Goal: Information Seeking & Learning: Learn about a topic

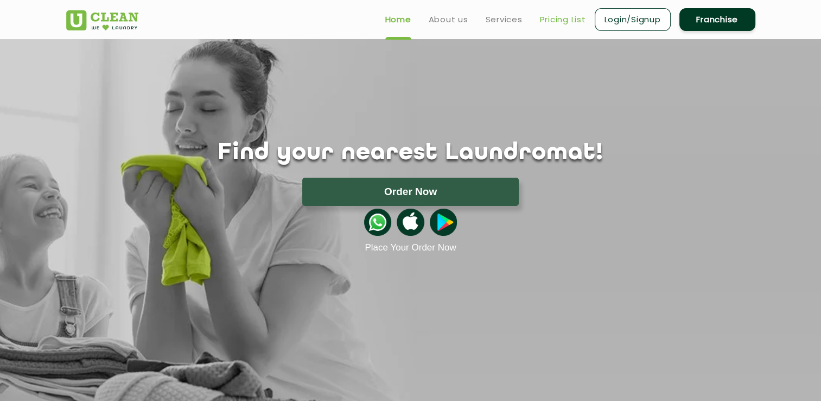
click at [562, 18] on link "Pricing List" at bounding box center [563, 19] width 46 height 13
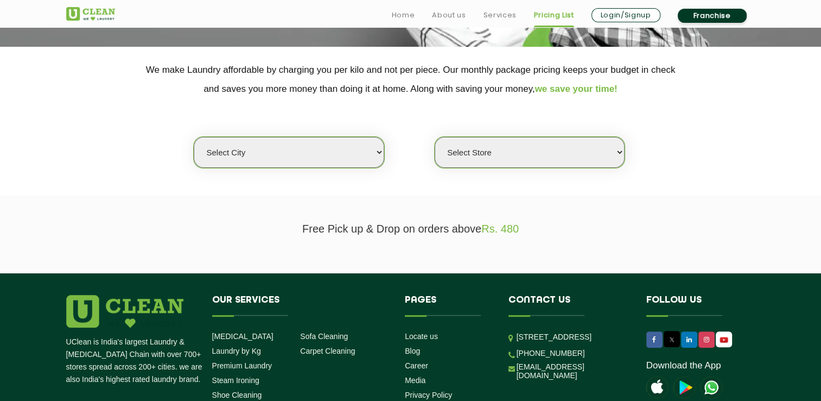
scroll to position [217, 0]
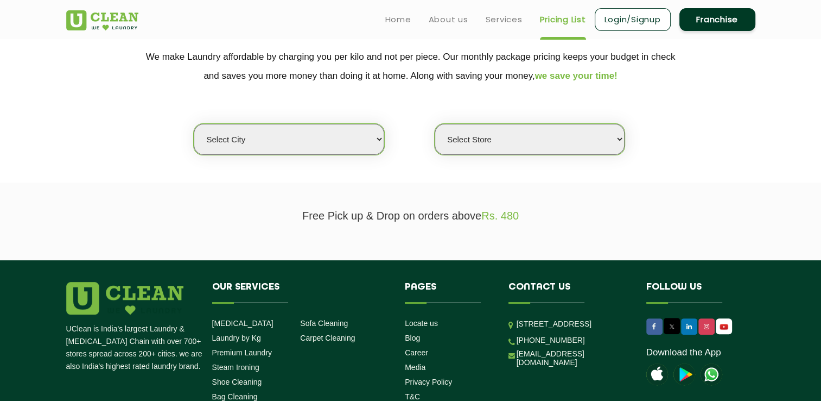
drag, startPoint x: 351, startPoint y: 129, endPoint x: 350, endPoint y: 140, distance: 10.9
click at [351, 129] on select "Select city [GEOGRAPHIC_DATA] [GEOGRAPHIC_DATA] [GEOGRAPHIC_DATA] [GEOGRAPHIC_D…" at bounding box center [289, 139] width 190 height 31
select select "128"
click at [194, 124] on select "Select city [GEOGRAPHIC_DATA] [GEOGRAPHIC_DATA] [GEOGRAPHIC_DATA] [GEOGRAPHIC_D…" at bounding box center [289, 139] width 190 height 31
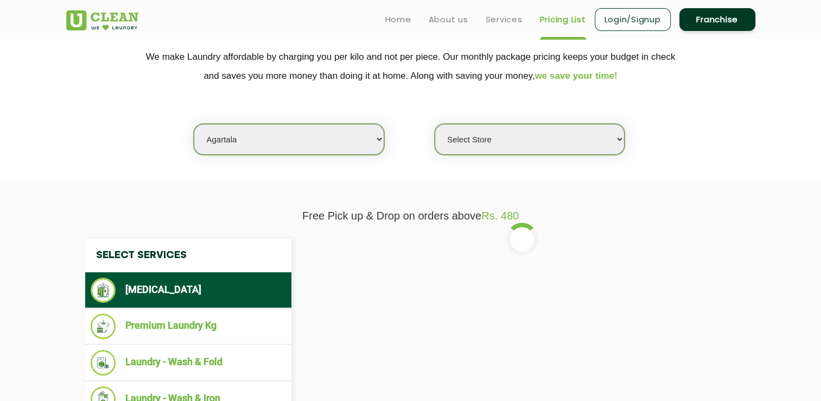
click at [574, 121] on div "Select city [GEOGRAPHIC_DATA] [GEOGRAPHIC_DATA] [GEOGRAPHIC_DATA] [GEOGRAPHIC_D…" at bounding box center [411, 120] width 706 height 70
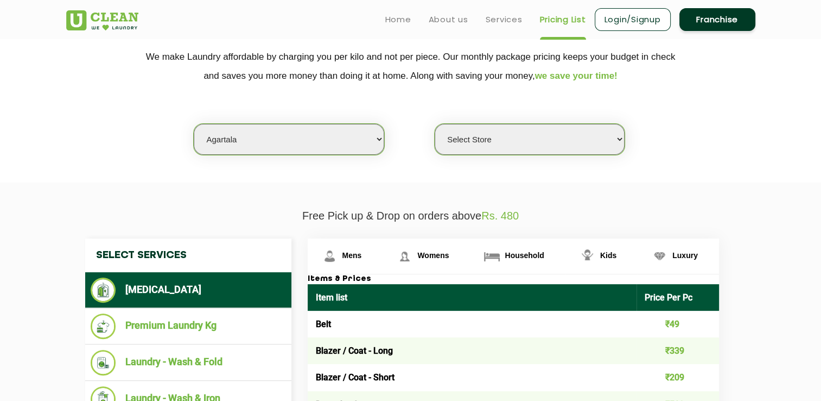
drag, startPoint x: 554, startPoint y: 134, endPoint x: 551, endPoint y: 142, distance: 9.1
click at [554, 135] on select "Select Store UClean Agartala" at bounding box center [530, 139] width 190 height 31
select select "363"
click at [435, 124] on select "Select Store UClean Agartala" at bounding box center [530, 139] width 190 height 31
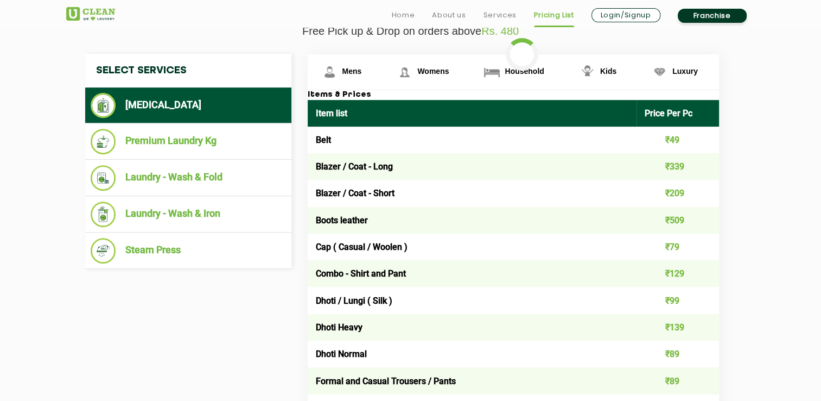
scroll to position [434, 0]
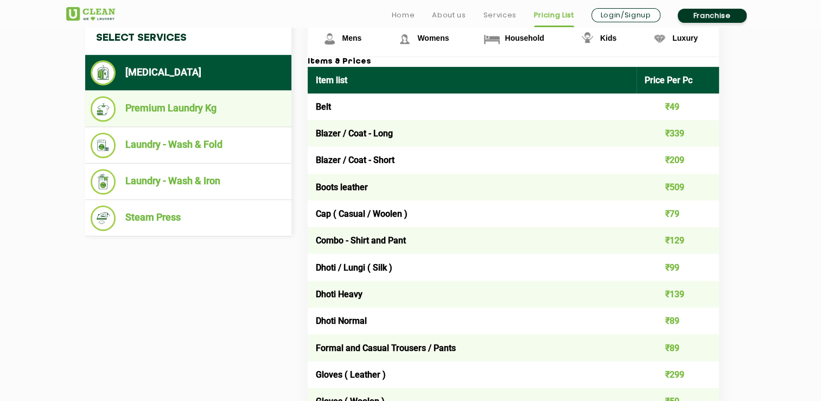
click at [193, 105] on li "Premium Laundry Kg" at bounding box center [188, 109] width 195 height 26
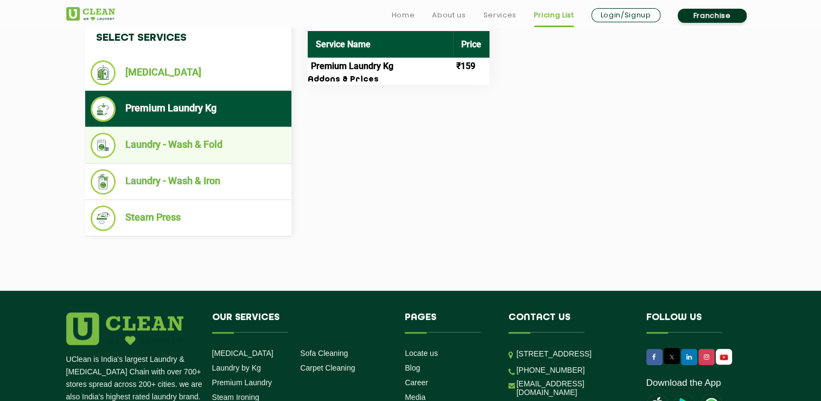
click at [185, 148] on li "Laundry - Wash & Fold" at bounding box center [188, 145] width 195 height 26
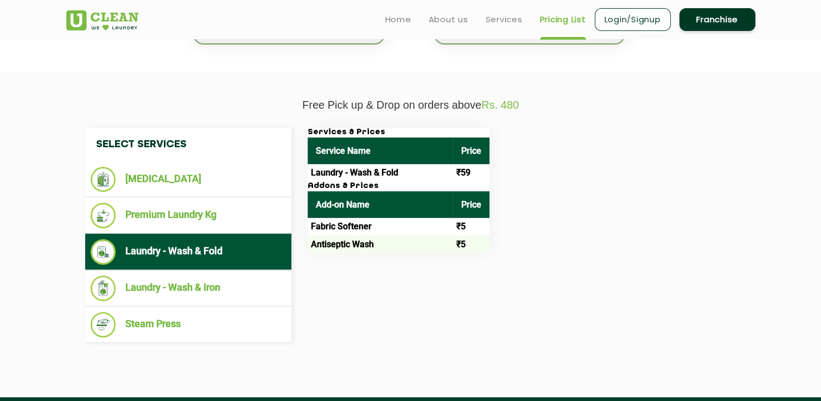
scroll to position [326, 0]
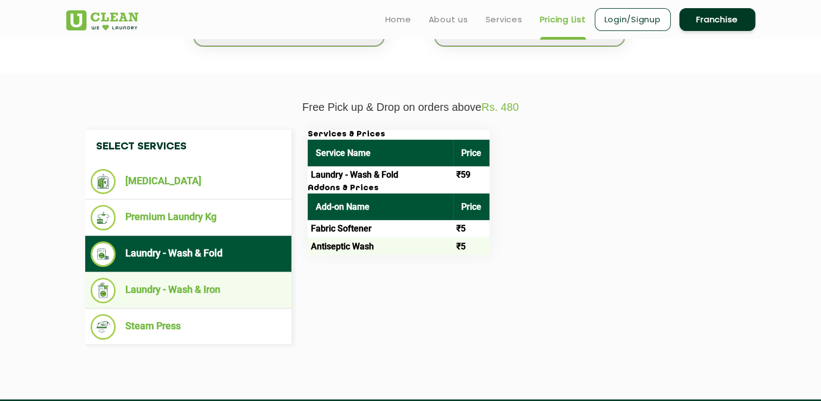
click at [186, 289] on li "Laundry - Wash & Iron" at bounding box center [188, 290] width 195 height 26
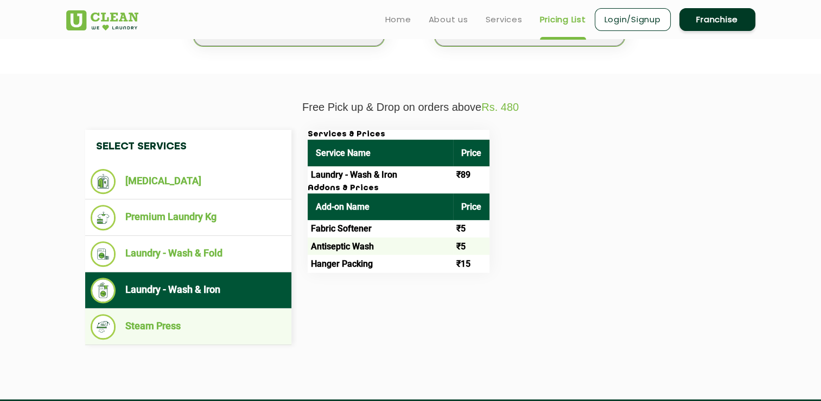
click at [172, 326] on li "Steam Press" at bounding box center [188, 327] width 195 height 26
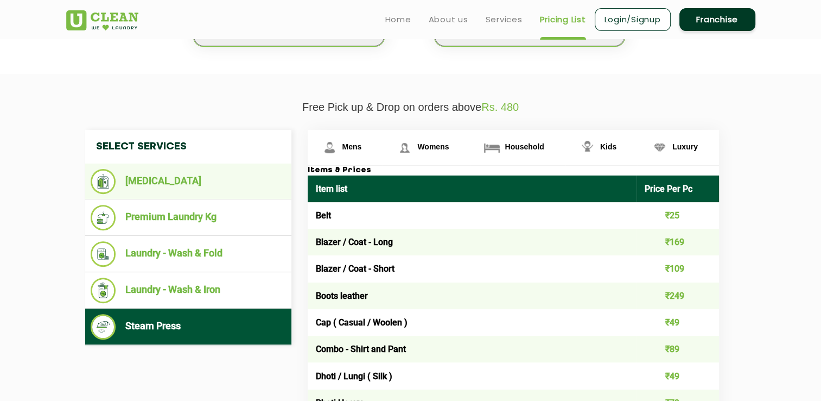
click at [159, 186] on li "[MEDICAL_DATA]" at bounding box center [188, 181] width 195 height 25
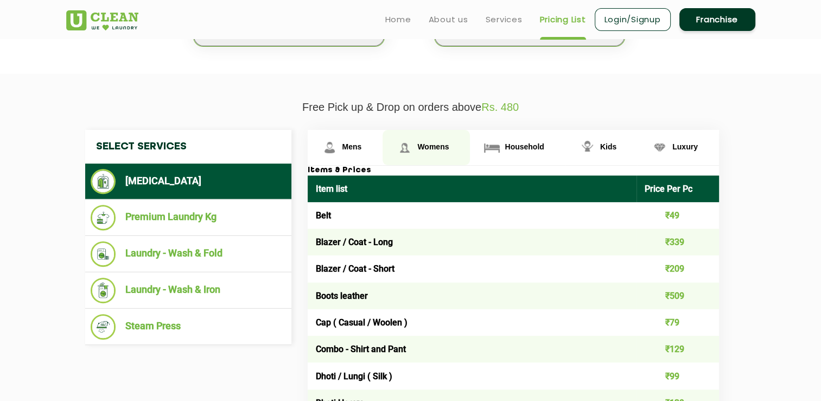
click at [439, 143] on span "Womens" at bounding box center [432, 146] width 31 height 9
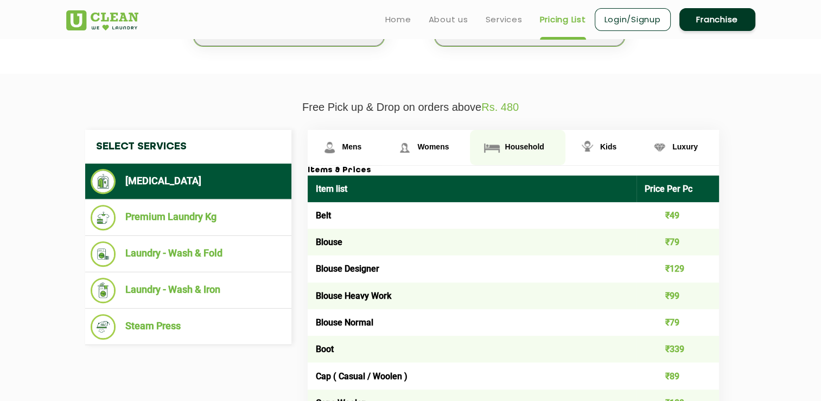
click at [512, 143] on span "Household" at bounding box center [524, 146] width 39 height 9
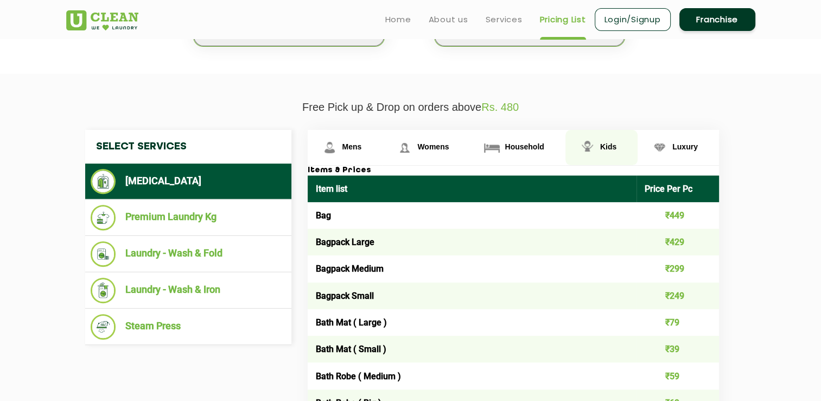
click at [610, 142] on span "Kids" at bounding box center [608, 146] width 16 height 9
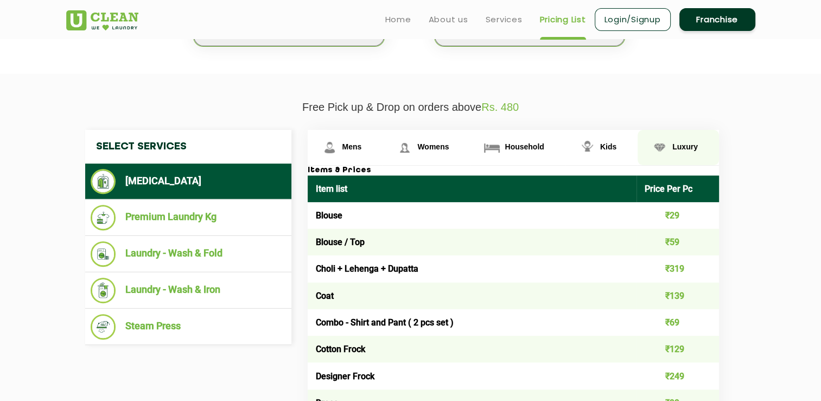
click at [668, 147] on img at bounding box center [659, 147] width 19 height 19
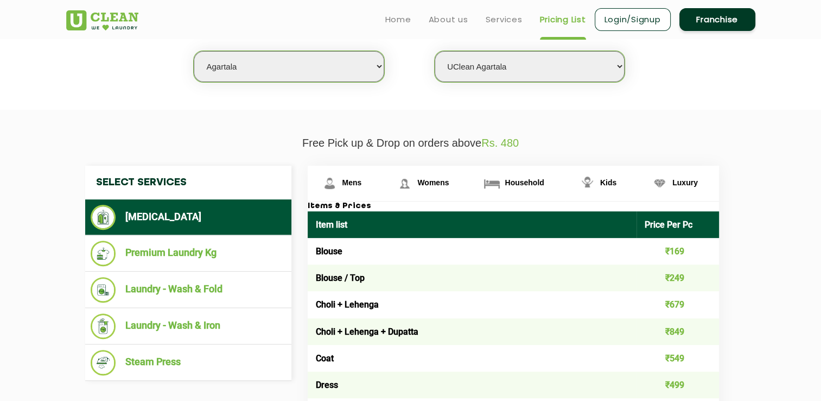
scroll to position [271, 0]
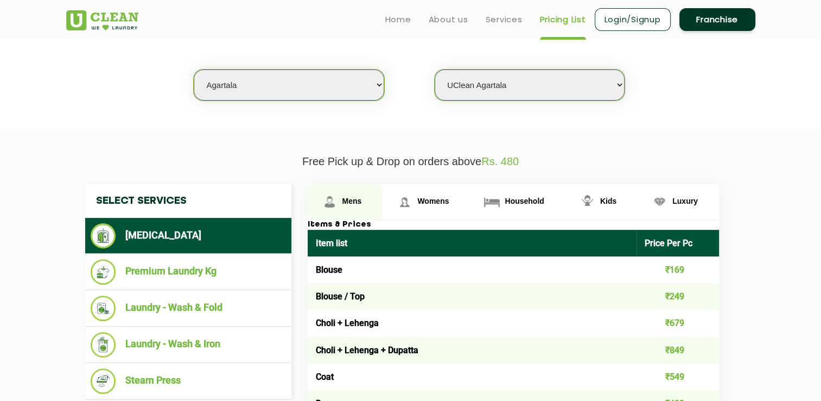
click at [351, 199] on span "Mens" at bounding box center [352, 200] width 20 height 9
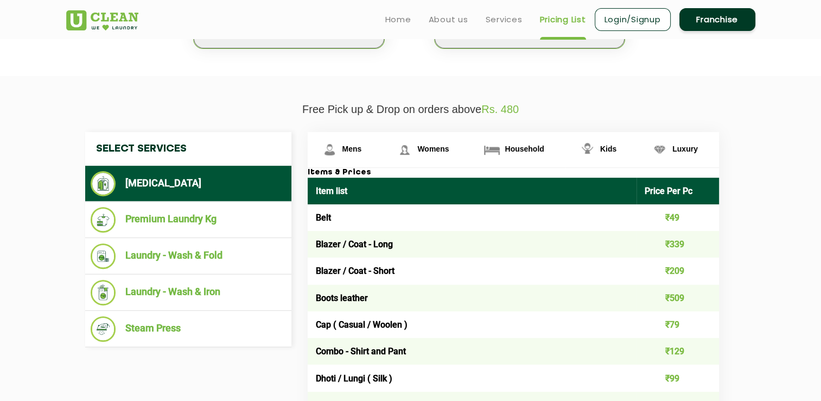
scroll to position [326, 0]
